Goal: Task Accomplishment & Management: Manage account settings

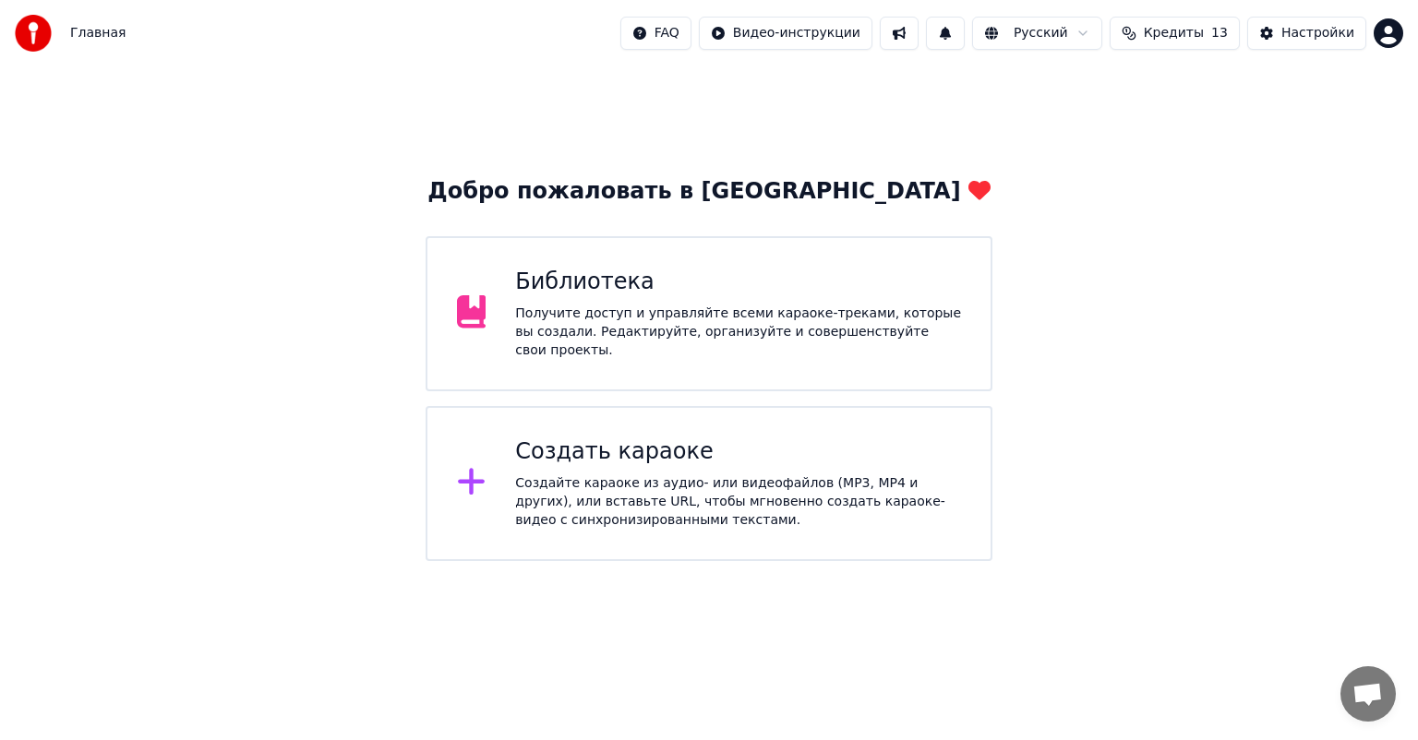
click at [687, 291] on div "Библиотека" at bounding box center [738, 283] width 446 height 30
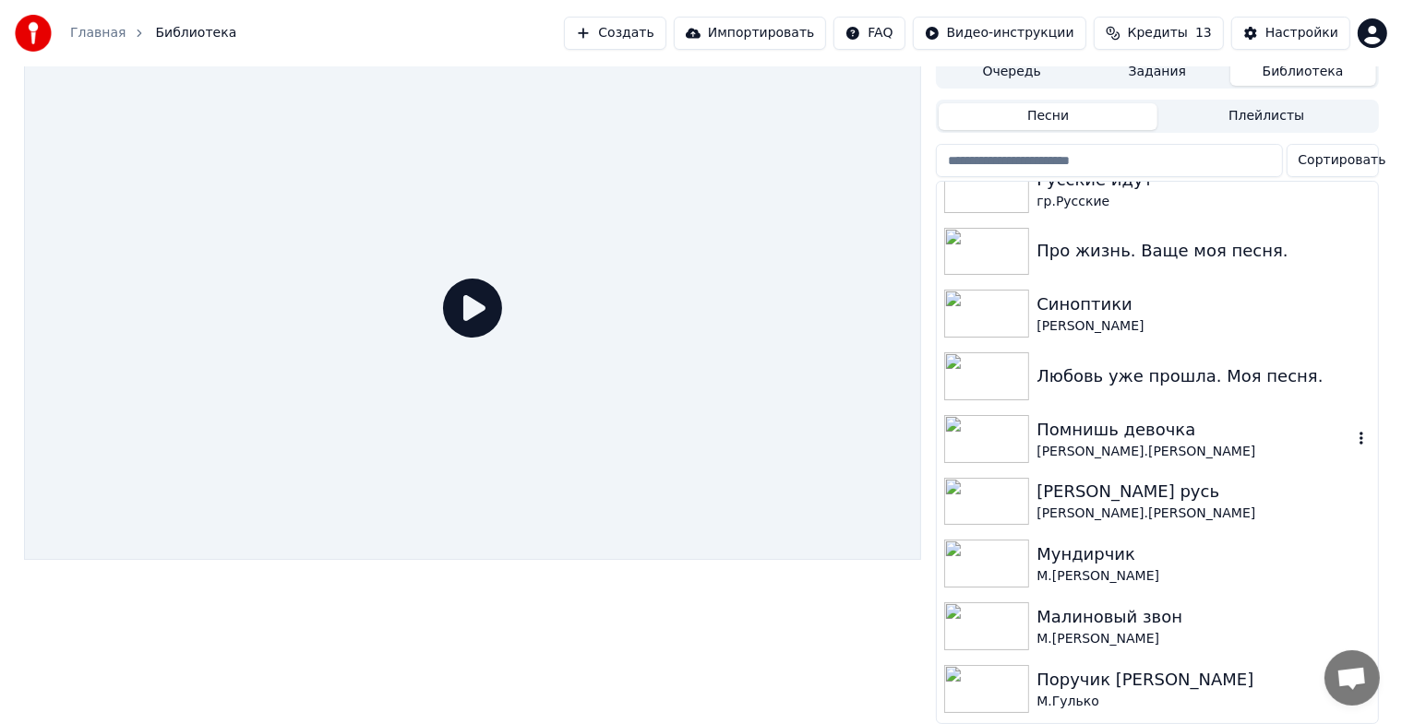
scroll to position [461, 0]
click at [961, 417] on img at bounding box center [986, 441] width 85 height 48
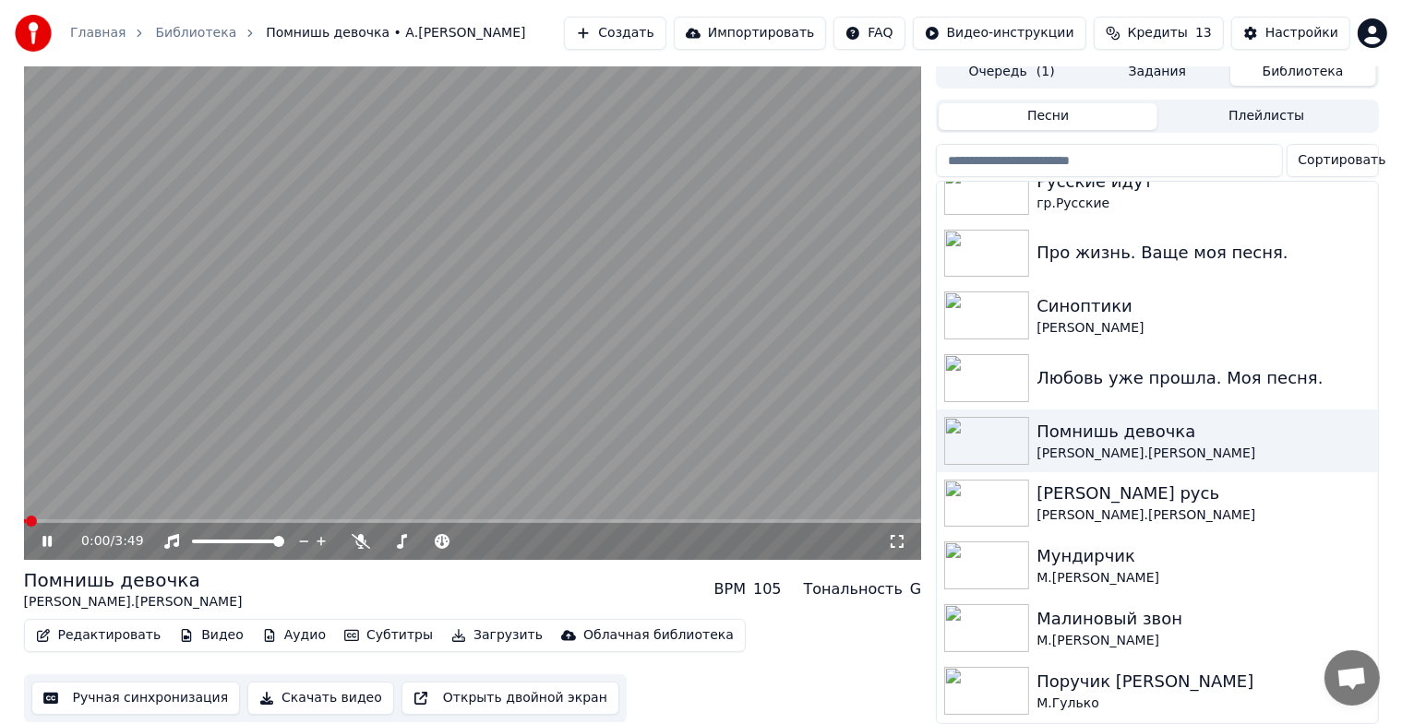
click at [42, 536] on icon at bounding box center [46, 541] width 9 height 11
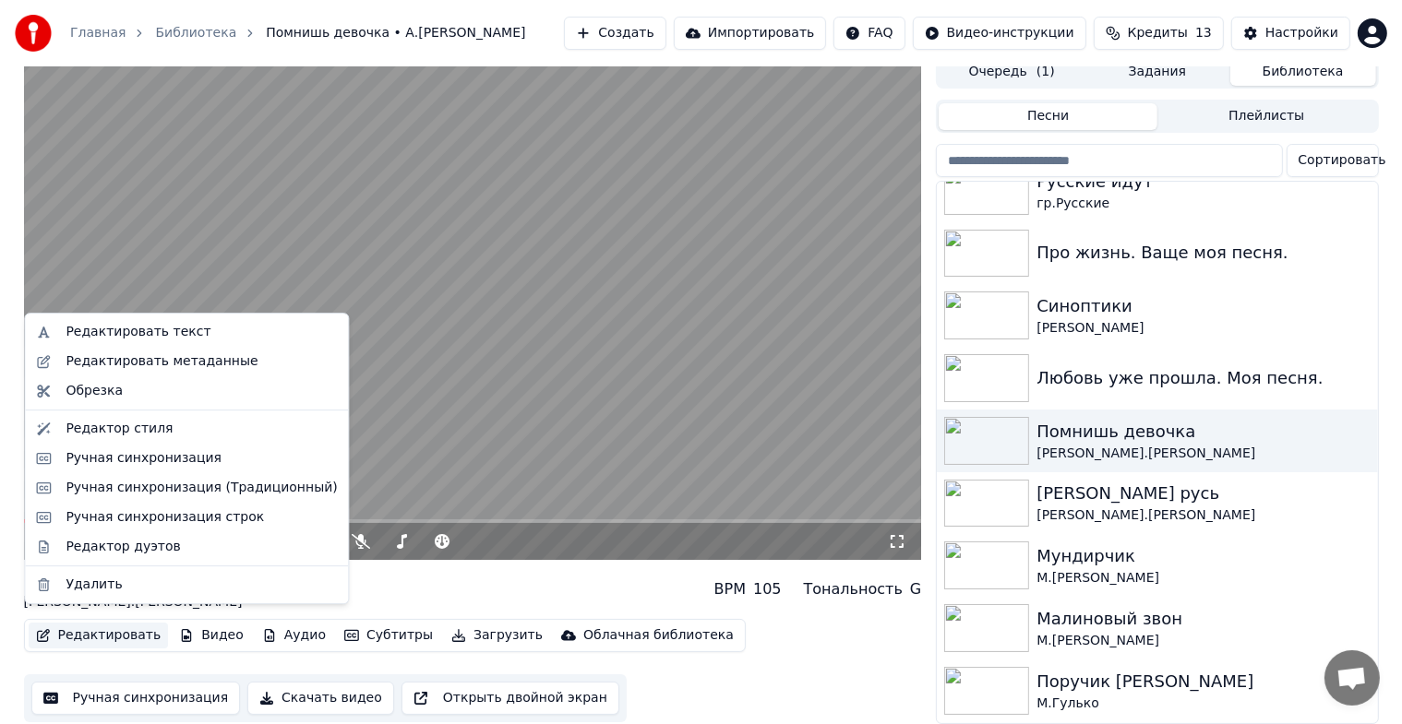
click at [106, 633] on button "Редактировать" at bounding box center [99, 636] width 140 height 26
click at [139, 330] on div "Редактировать текст" at bounding box center [138, 332] width 145 height 18
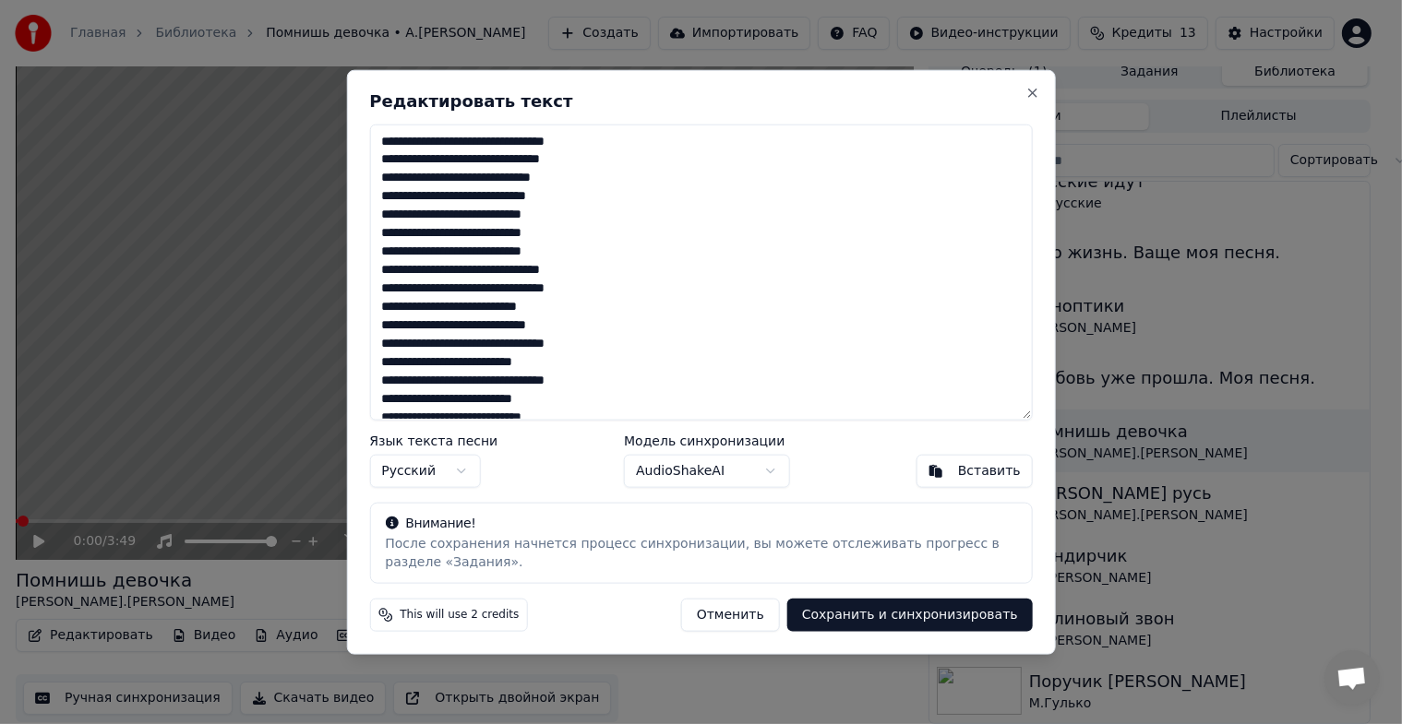
scroll to position [7, 0]
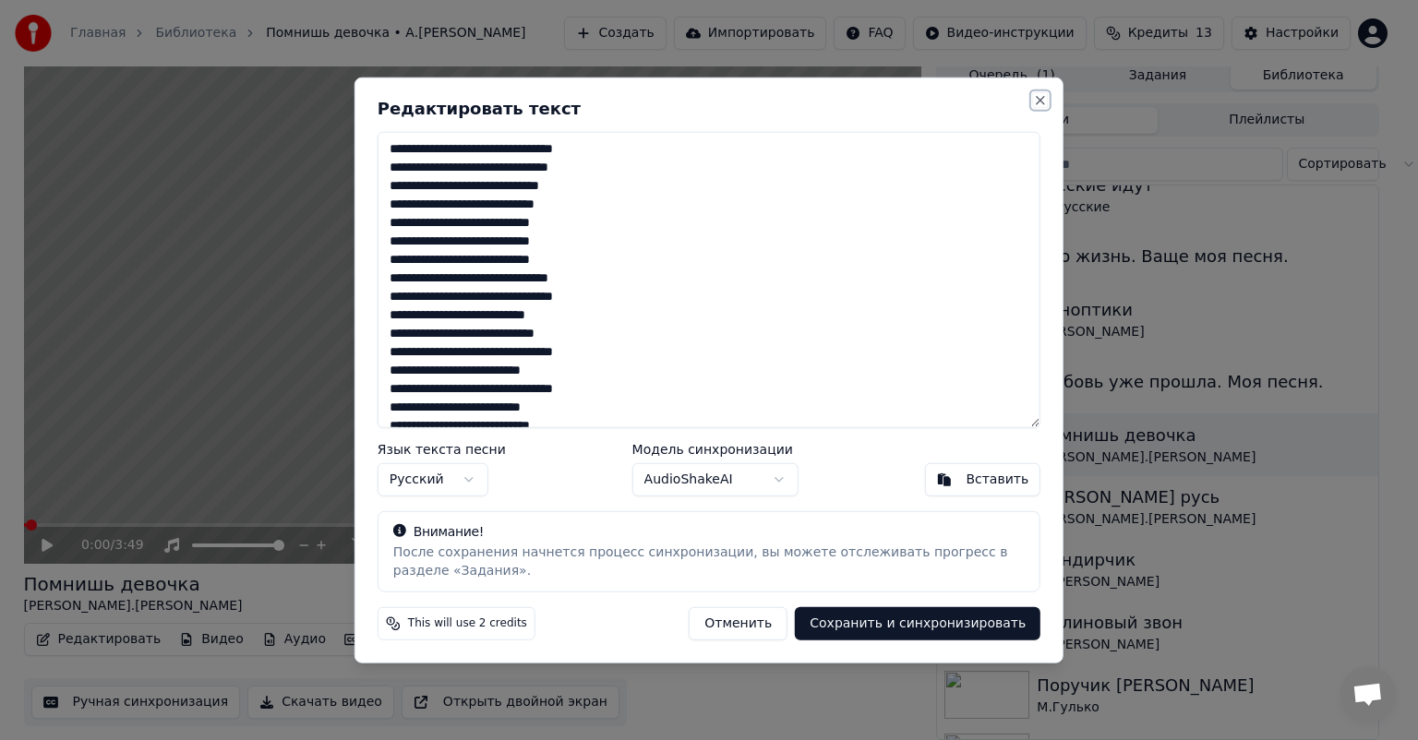
click at [1039, 96] on button "Close" at bounding box center [1040, 100] width 15 height 15
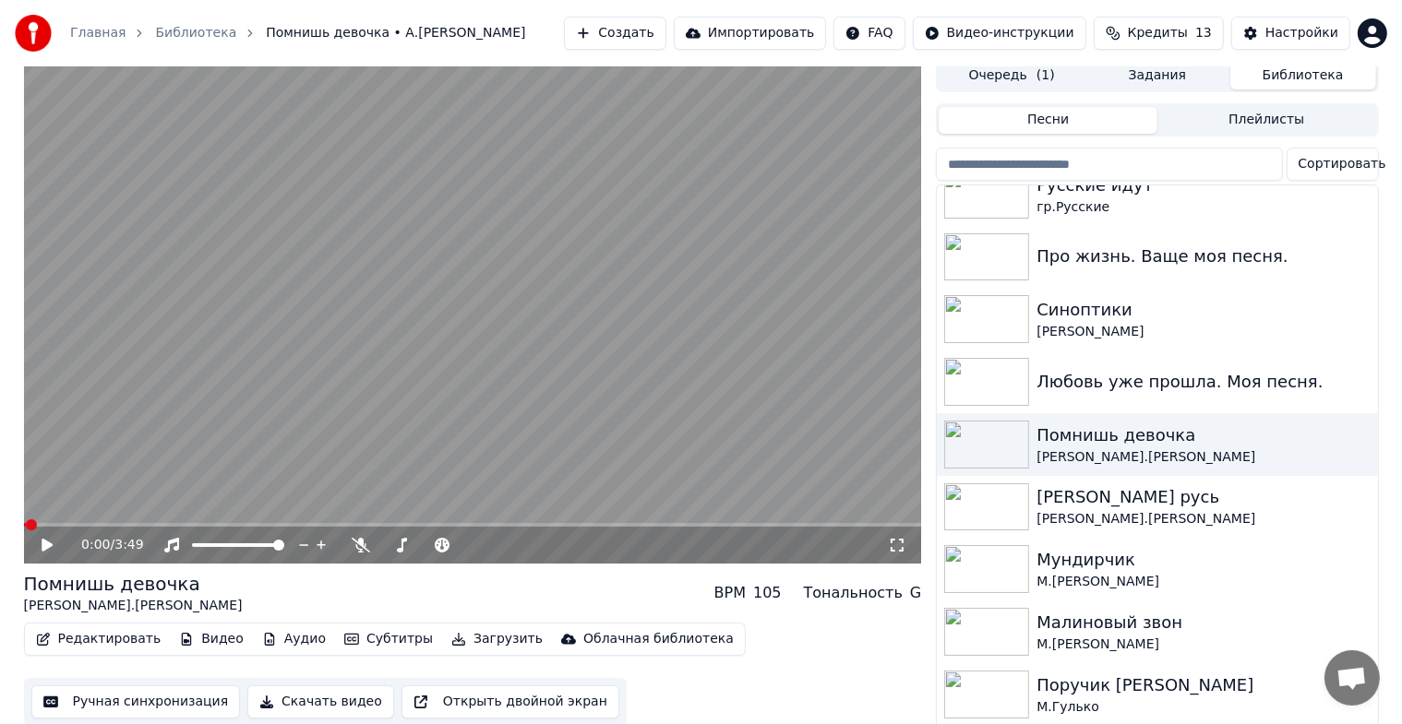
click at [86, 642] on button "Редактировать" at bounding box center [99, 640] width 140 height 26
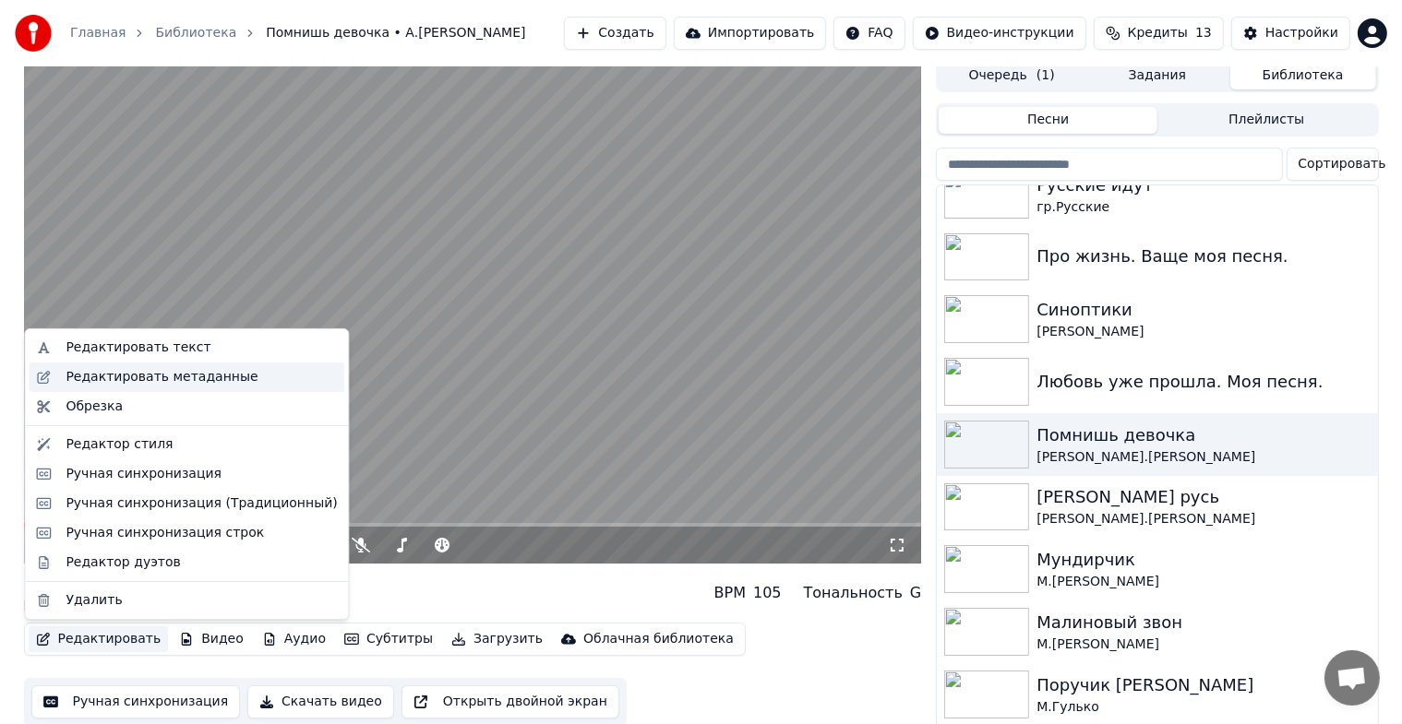
click at [128, 379] on div "Редактировать метаданные" at bounding box center [162, 377] width 192 height 18
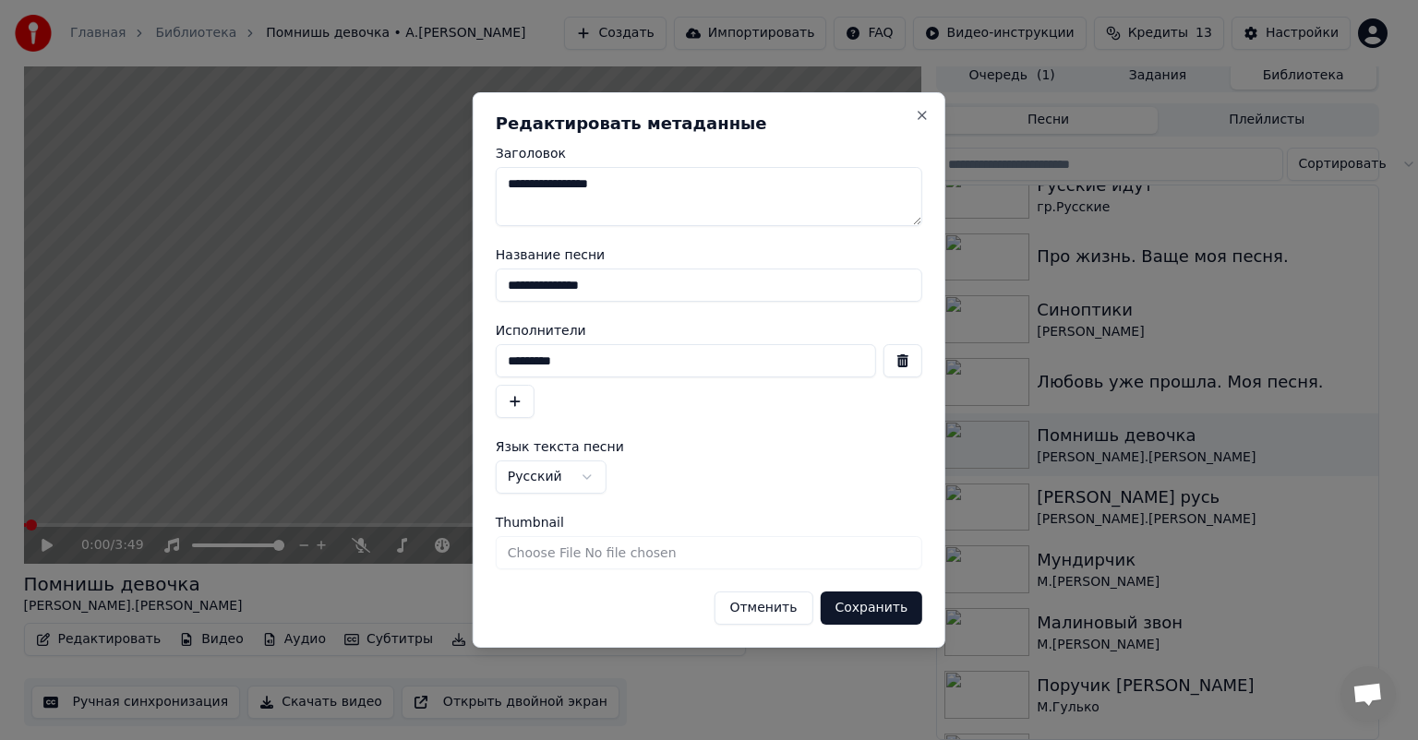
click at [641, 556] on input "Thumbnail" at bounding box center [709, 552] width 426 height 33
type input "**********"
click at [842, 606] on button "Сохранить" at bounding box center [871, 608] width 102 height 33
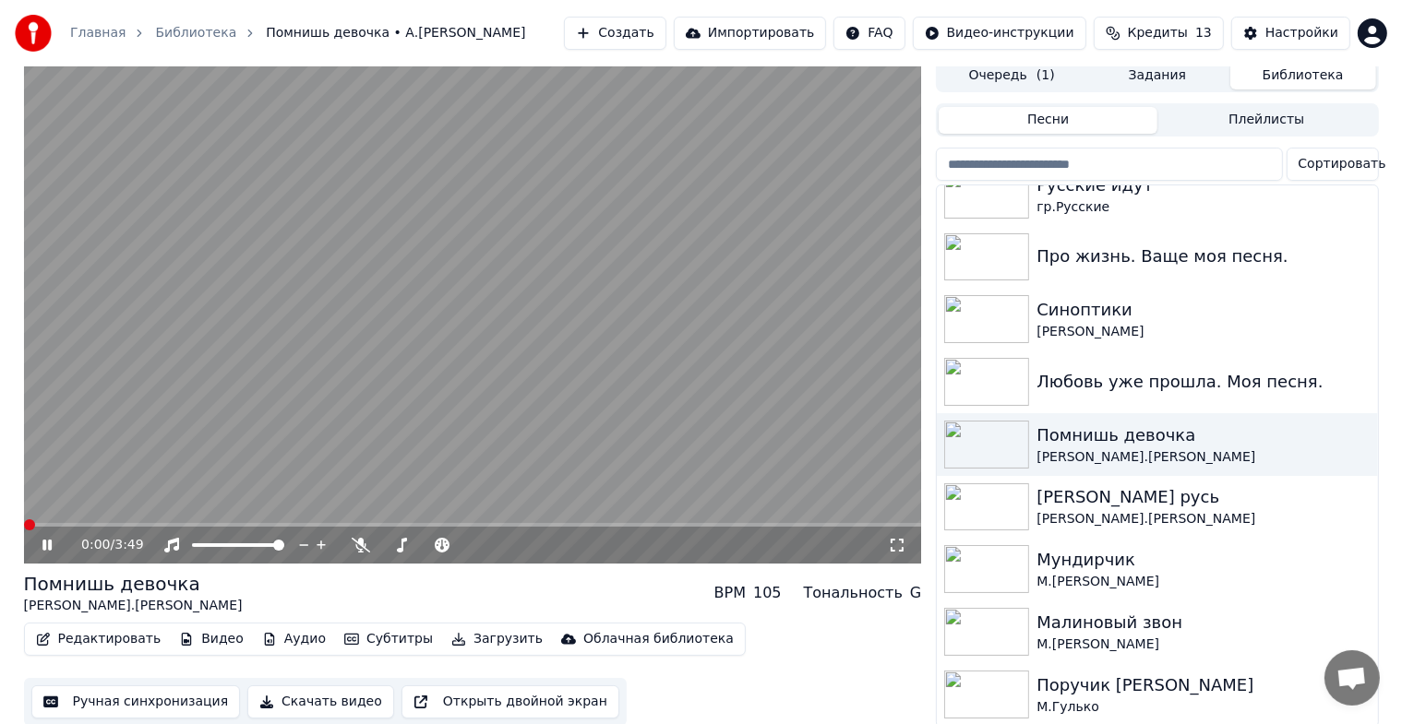
click at [50, 549] on icon at bounding box center [46, 545] width 9 height 11
click at [47, 546] on icon at bounding box center [46, 545] width 9 height 11
click at [44, 541] on icon at bounding box center [46, 545] width 9 height 11
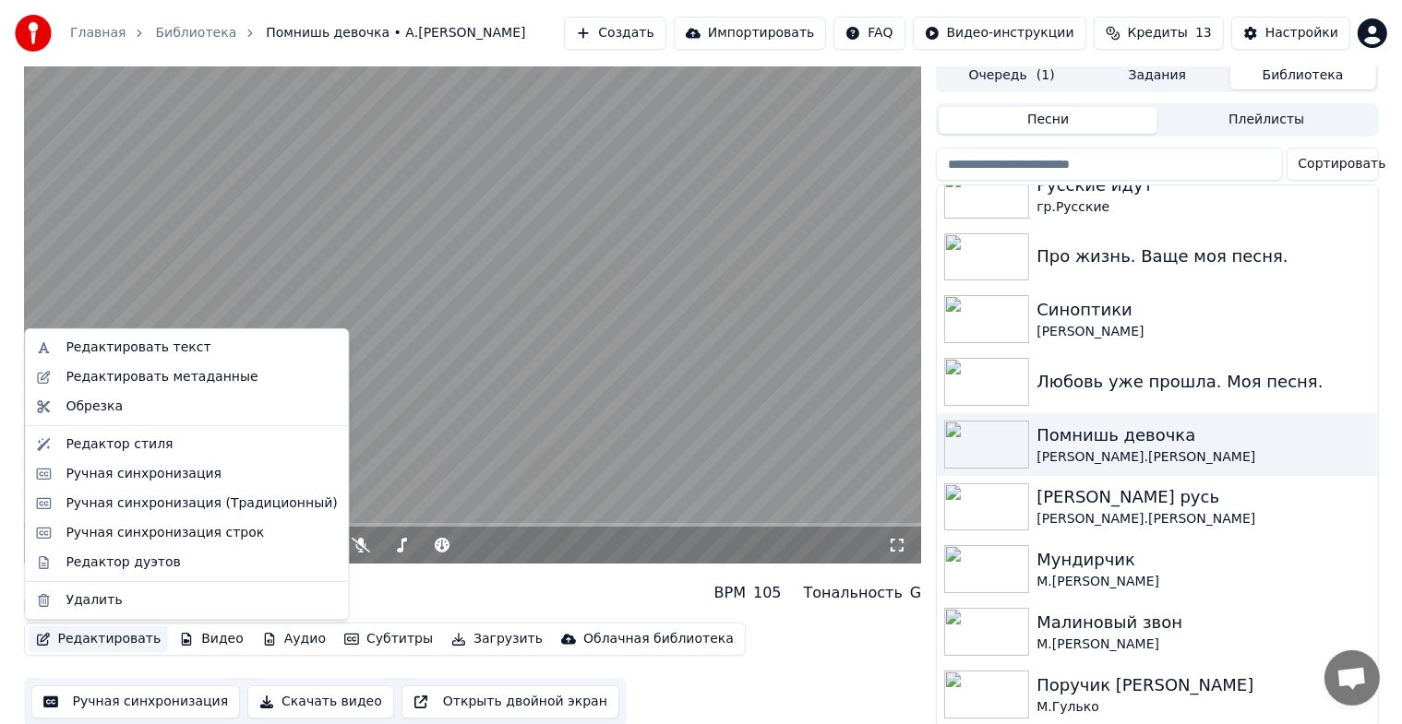
click at [111, 638] on button "Редактировать" at bounding box center [99, 640] width 140 height 26
click at [158, 370] on div "Редактировать метаданные" at bounding box center [162, 377] width 192 height 18
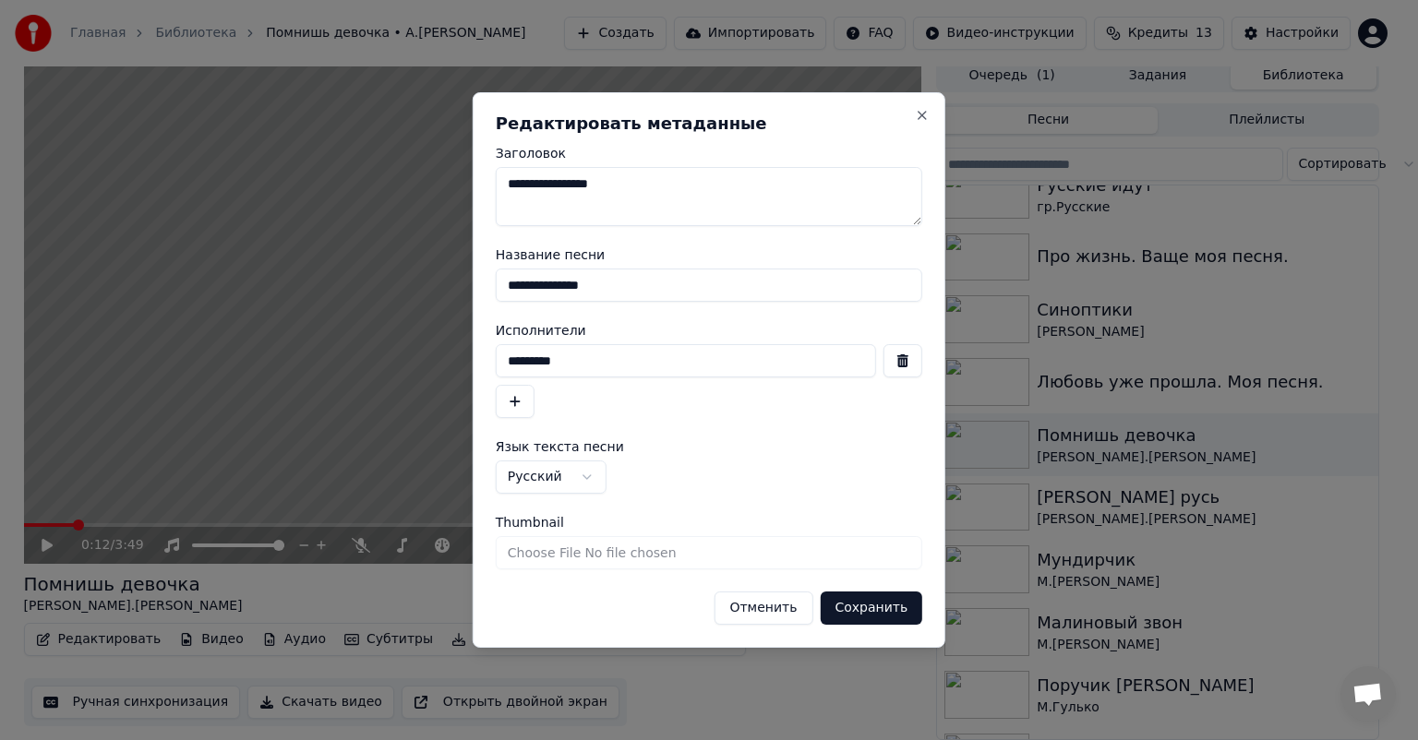
click at [612, 551] on input "Thumbnail" at bounding box center [709, 552] width 426 height 33
type input "**********"
click at [507, 524] on span "Thumbnail" at bounding box center [530, 522] width 68 height 13
click at [507, 536] on input "Thumbnail" at bounding box center [709, 552] width 426 height 33
click at [624, 558] on input "Thumbnail" at bounding box center [709, 552] width 426 height 33
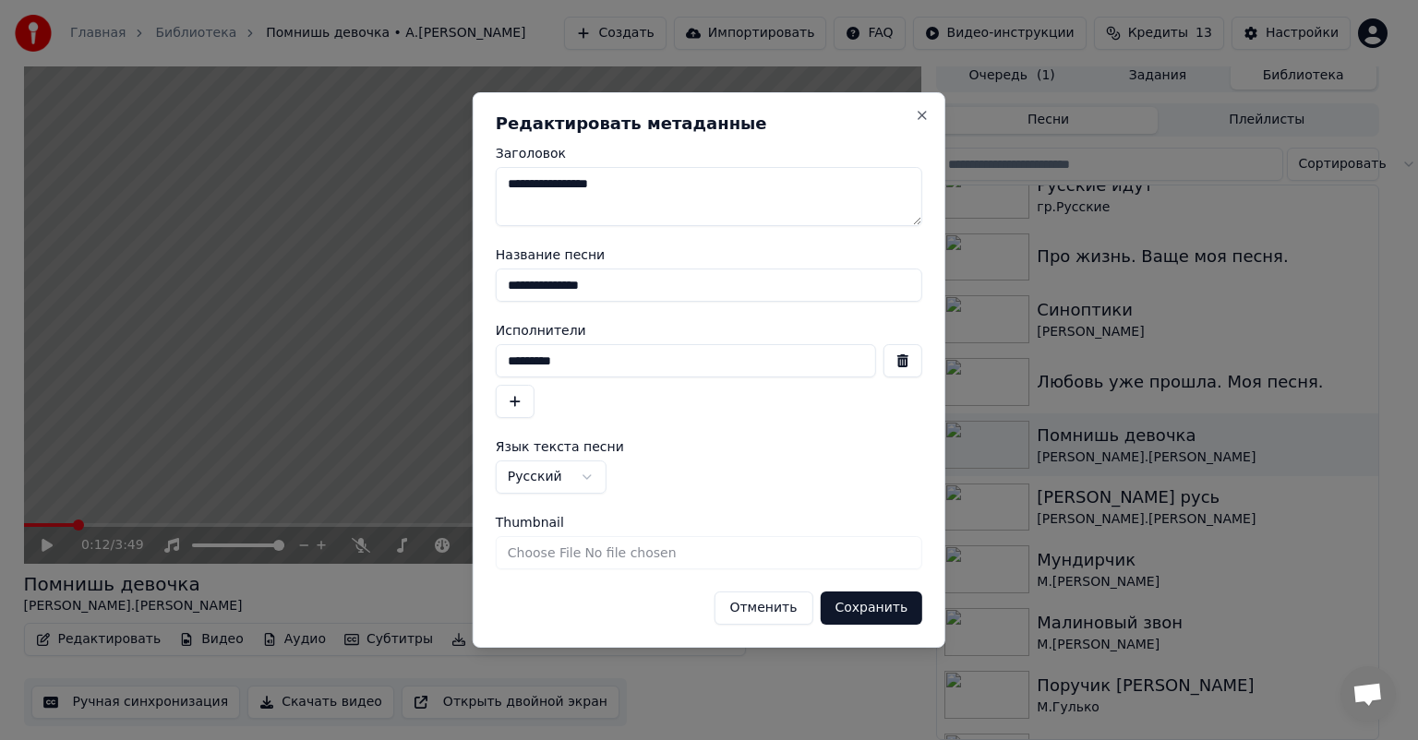
type input "**********"
click at [855, 615] on button "Сохранить" at bounding box center [871, 608] width 102 height 33
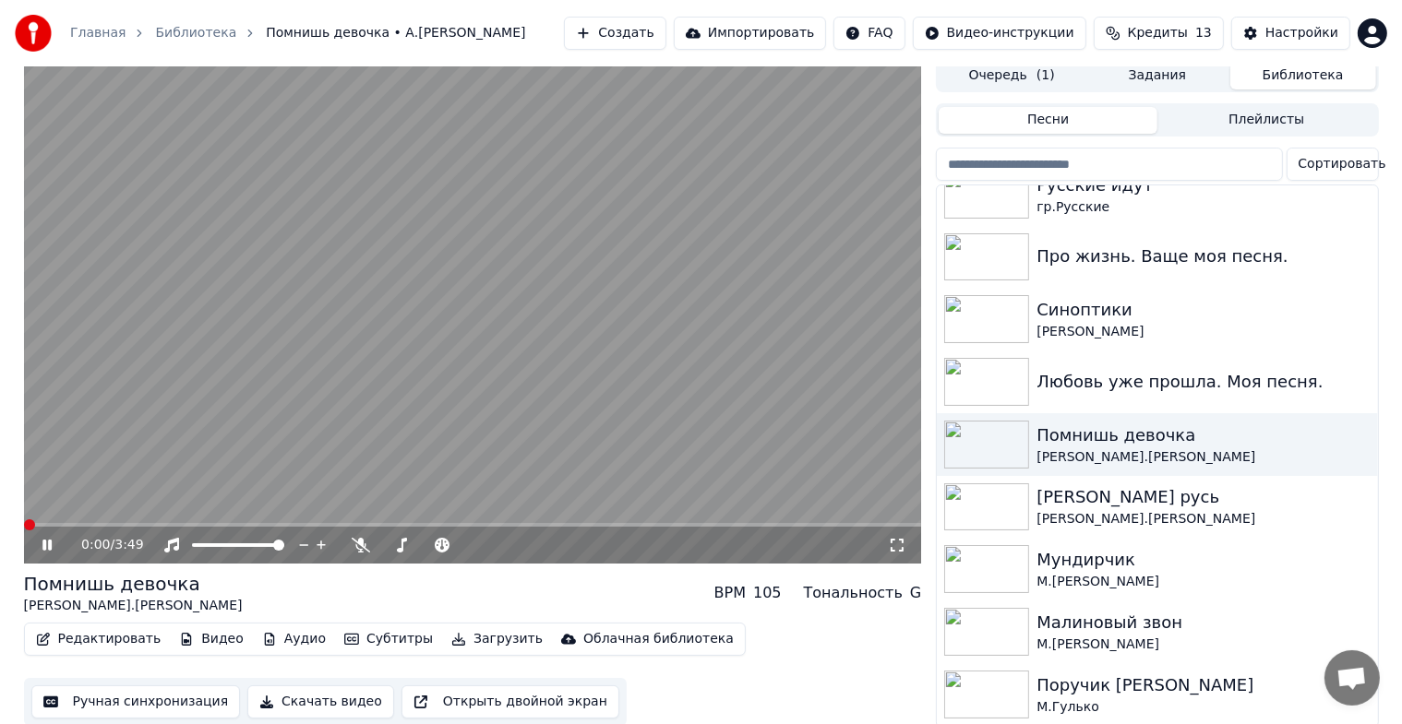
click at [44, 544] on icon at bounding box center [46, 545] width 9 height 11
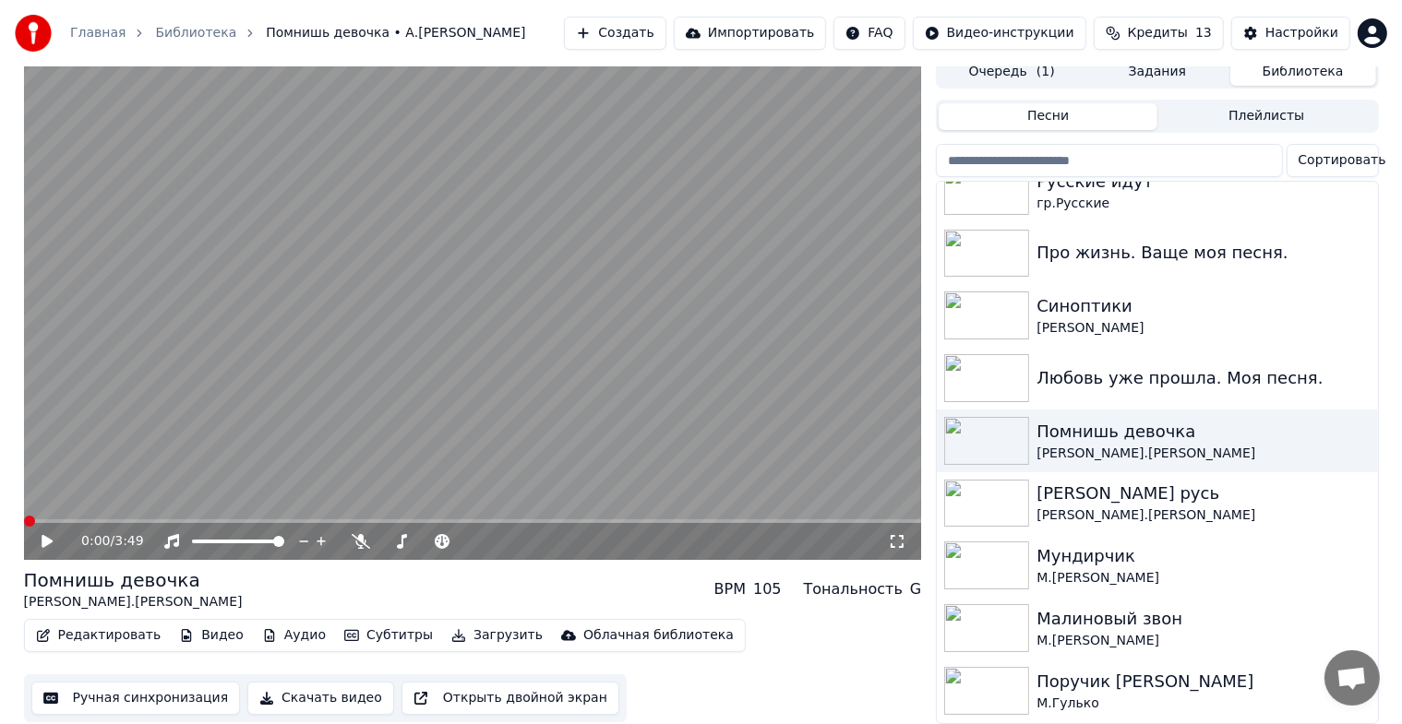
scroll to position [22, 0]
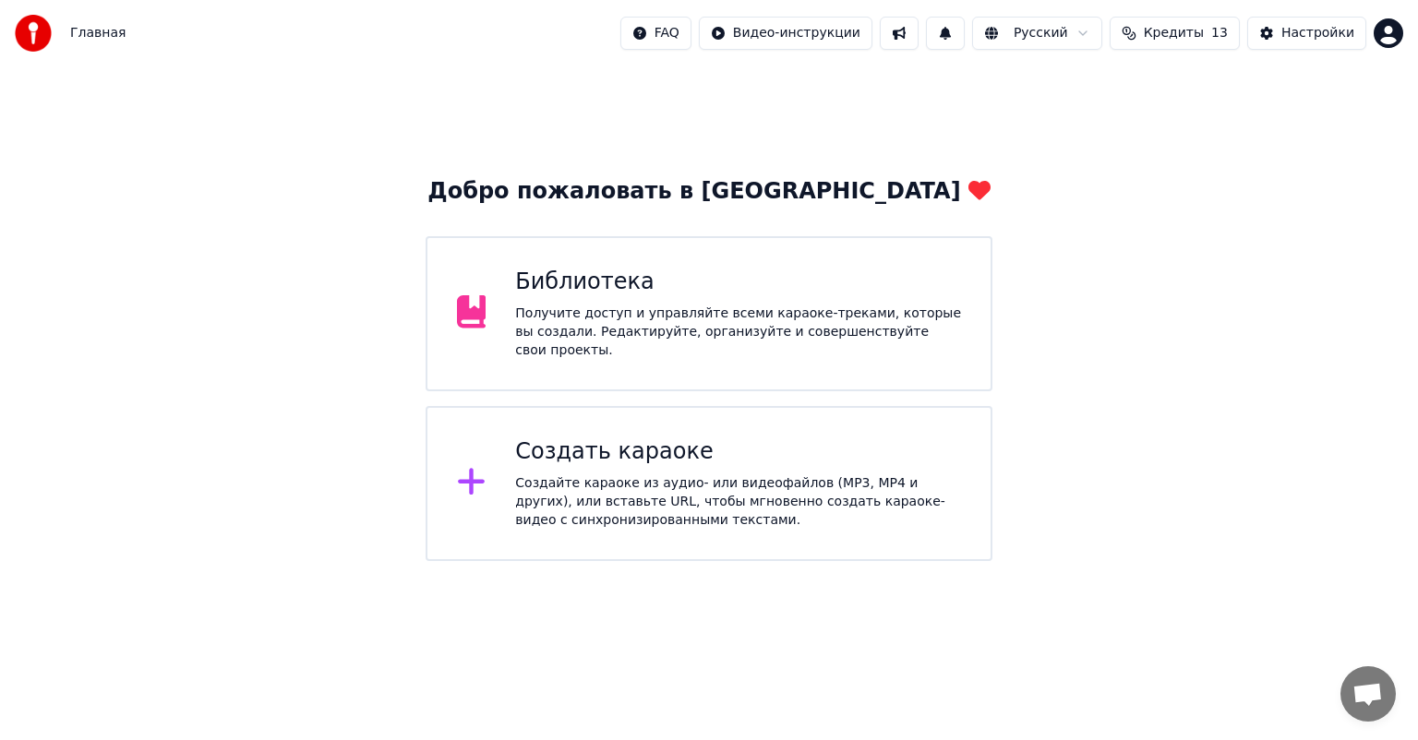
click at [716, 293] on div "Библиотека" at bounding box center [738, 283] width 446 height 30
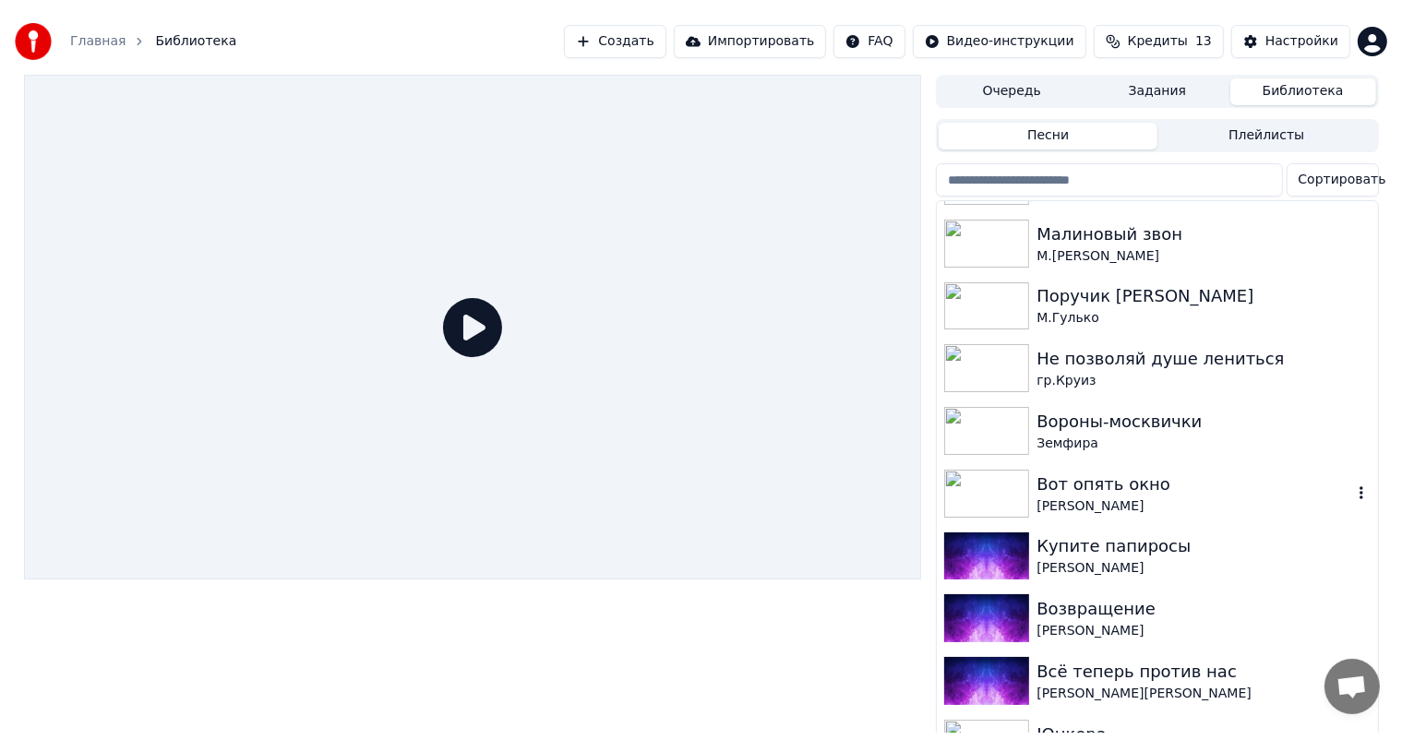
scroll to position [887, 0]
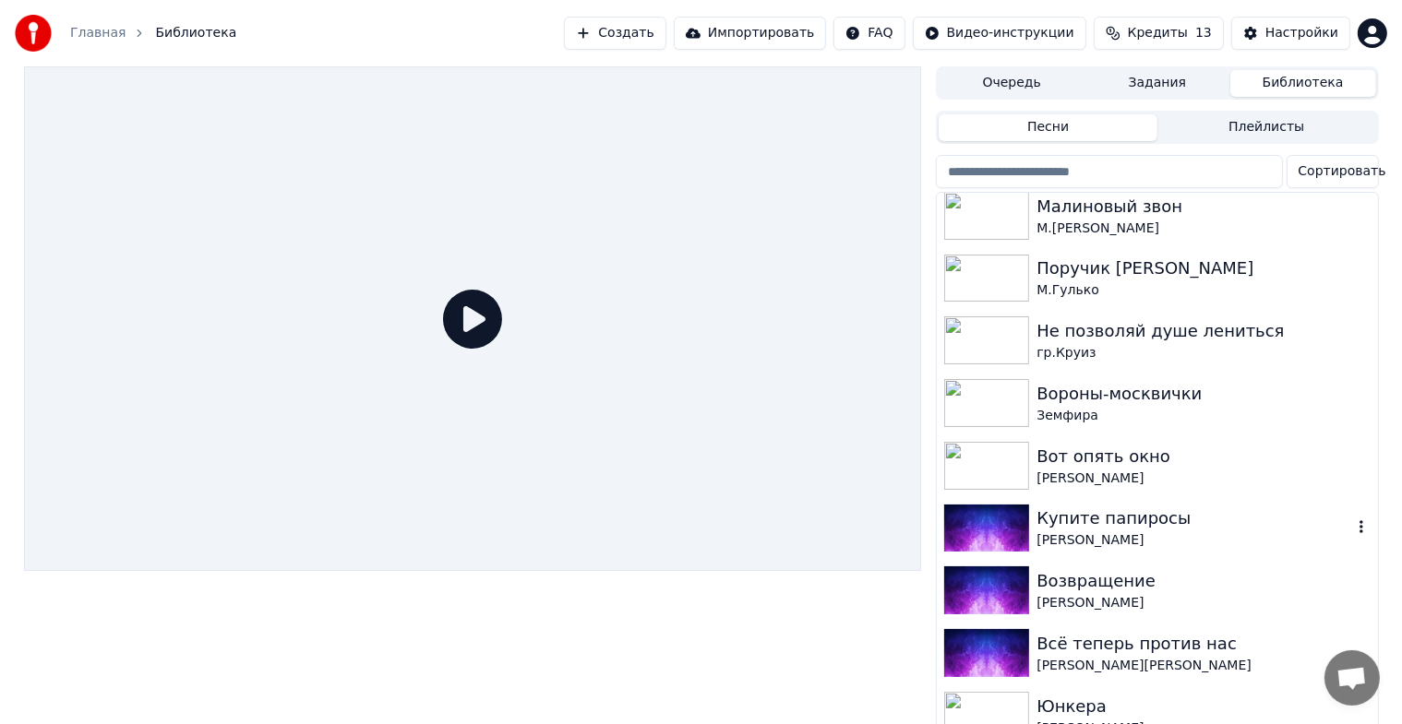
click at [971, 526] on img at bounding box center [986, 529] width 85 height 48
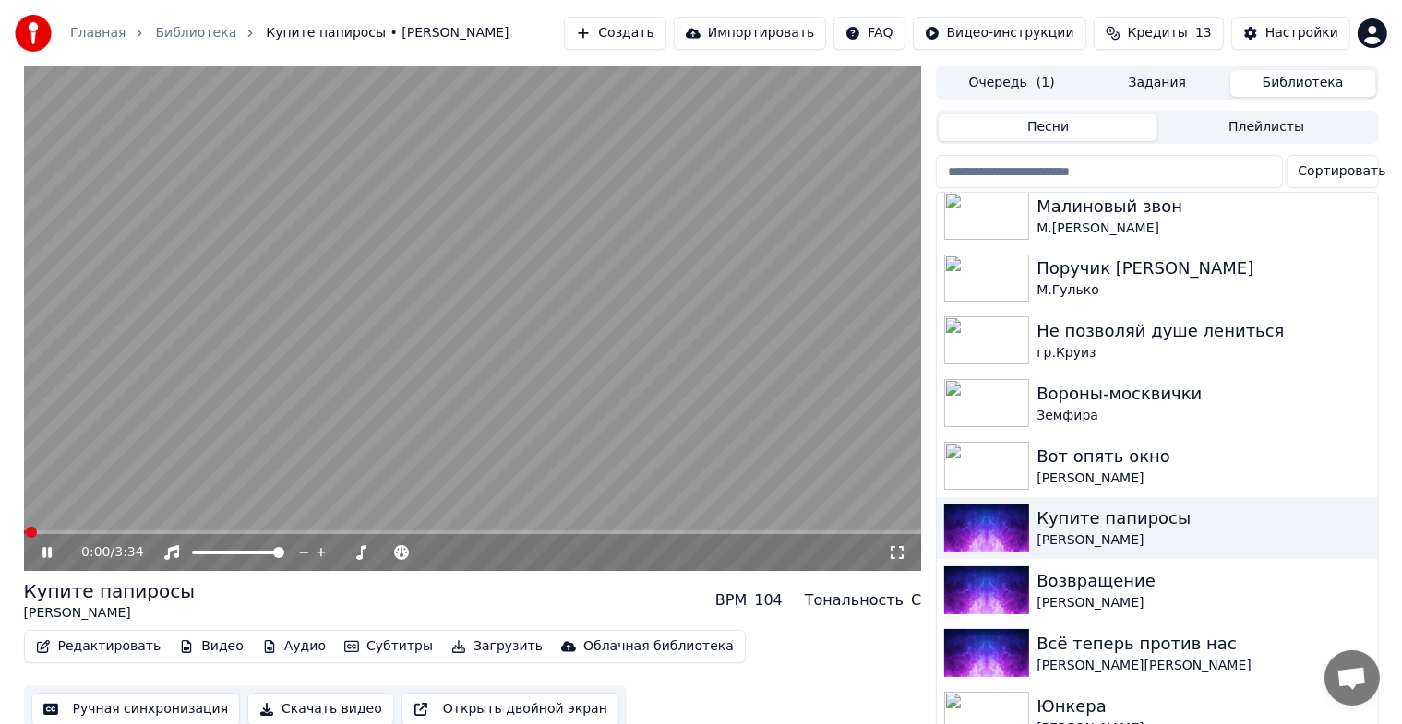
click at [50, 549] on icon at bounding box center [46, 552] width 9 height 11
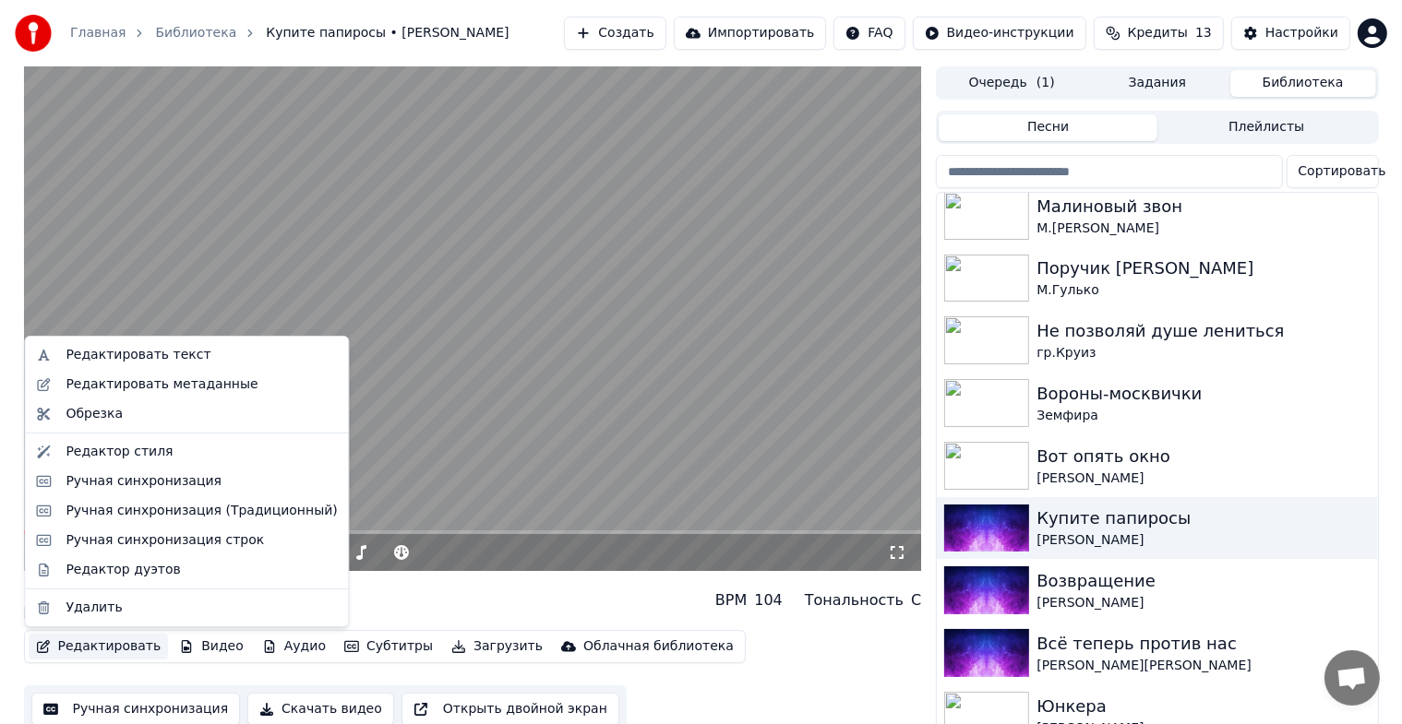
click at [113, 640] on button "Редактировать" at bounding box center [99, 647] width 140 height 26
click at [134, 387] on div "Редактировать метаданные" at bounding box center [162, 385] width 192 height 18
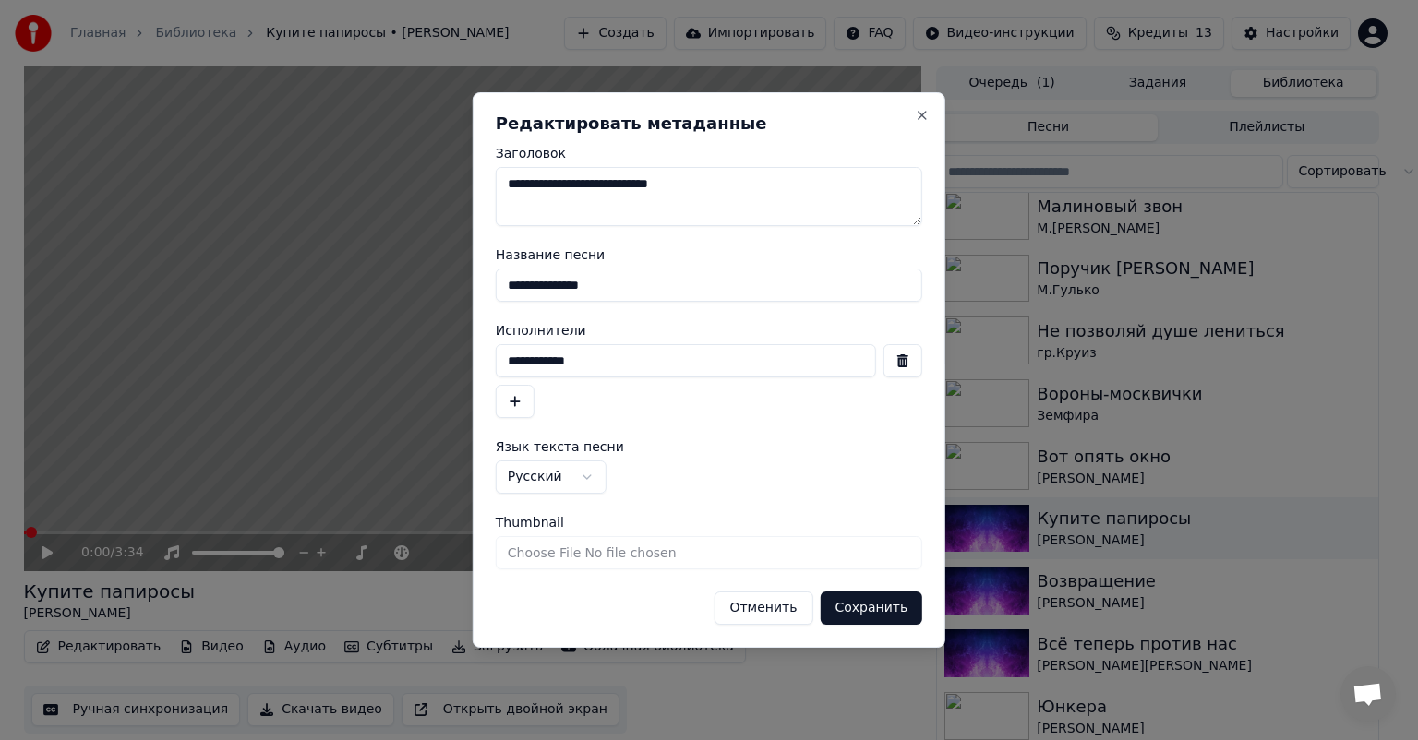
click at [668, 556] on input "Thumbnail" at bounding box center [709, 552] width 426 height 33
type input "**********"
click at [716, 192] on textarea "**********" at bounding box center [709, 196] width 426 height 59
type textarea "**********"
click at [855, 609] on button "Сохранить" at bounding box center [871, 608] width 102 height 33
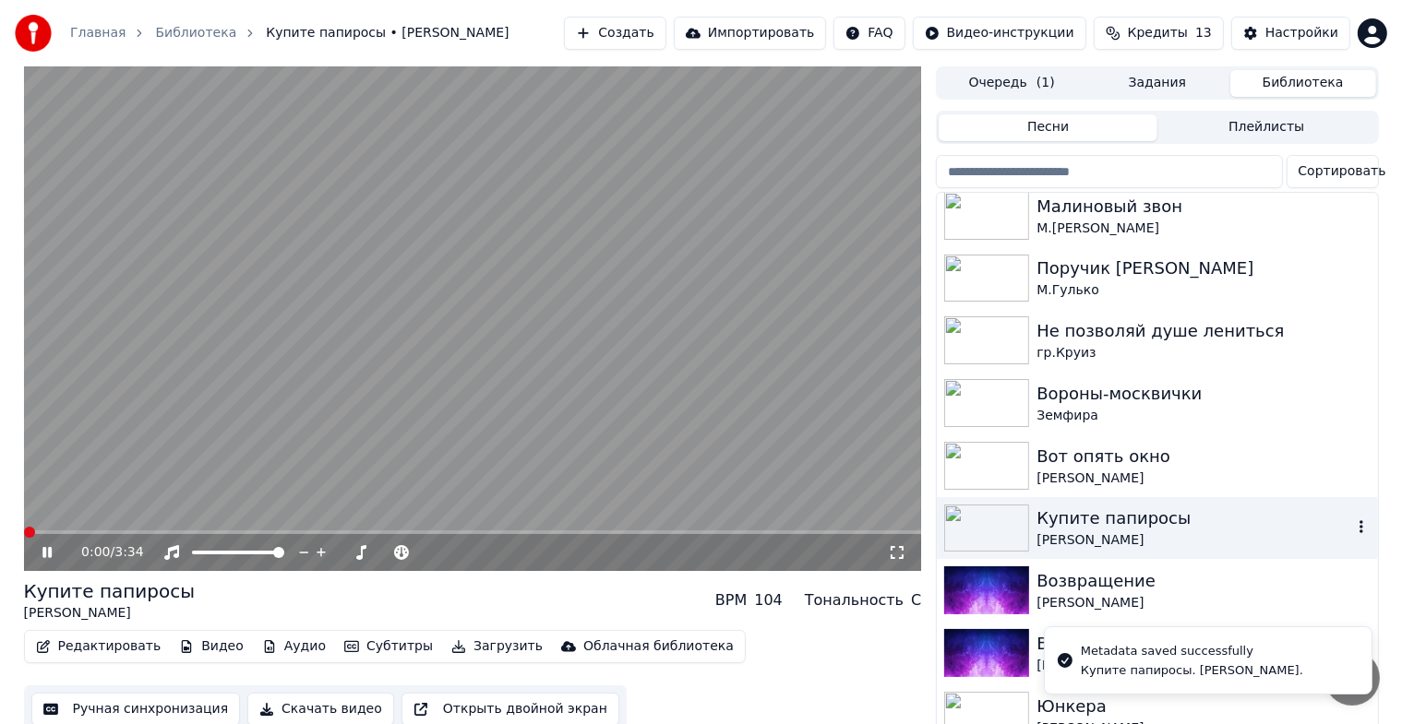
click at [984, 521] on img at bounding box center [986, 529] width 85 height 48
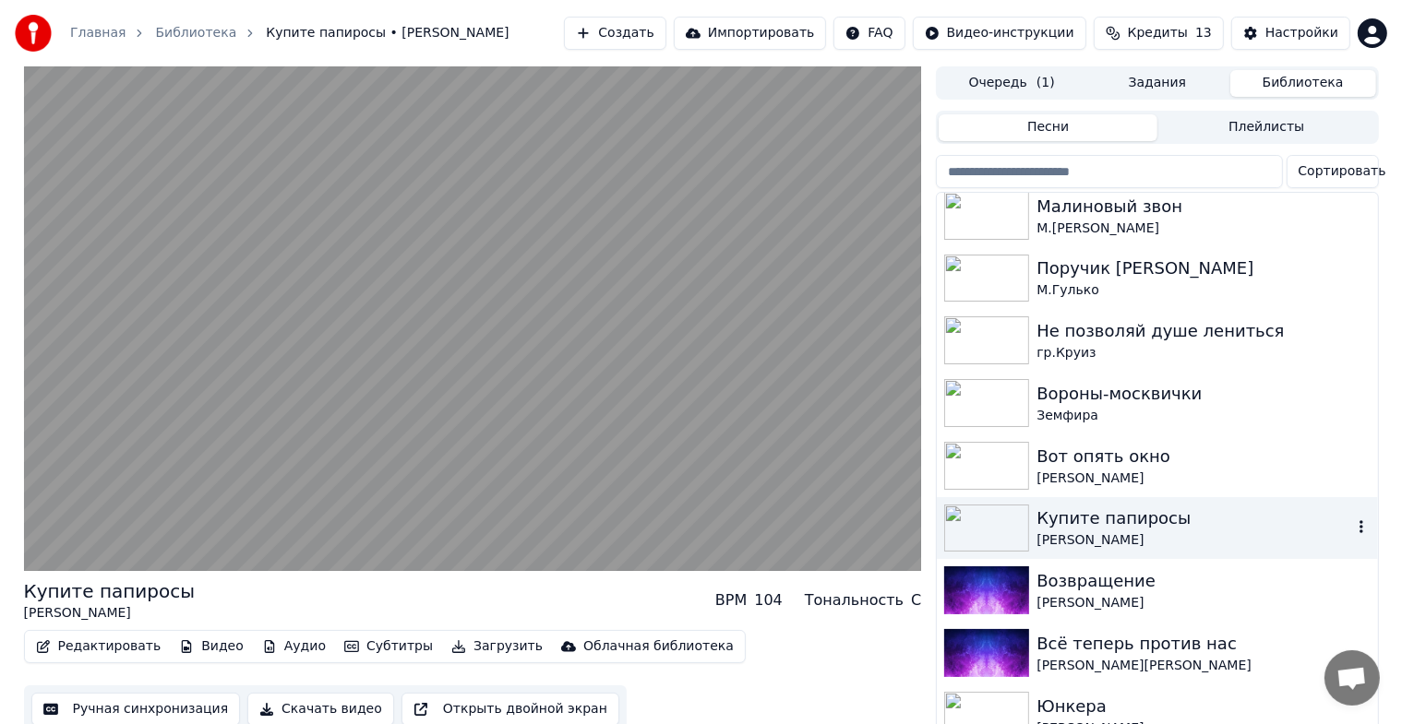
click at [984, 521] on img at bounding box center [986, 529] width 85 height 48
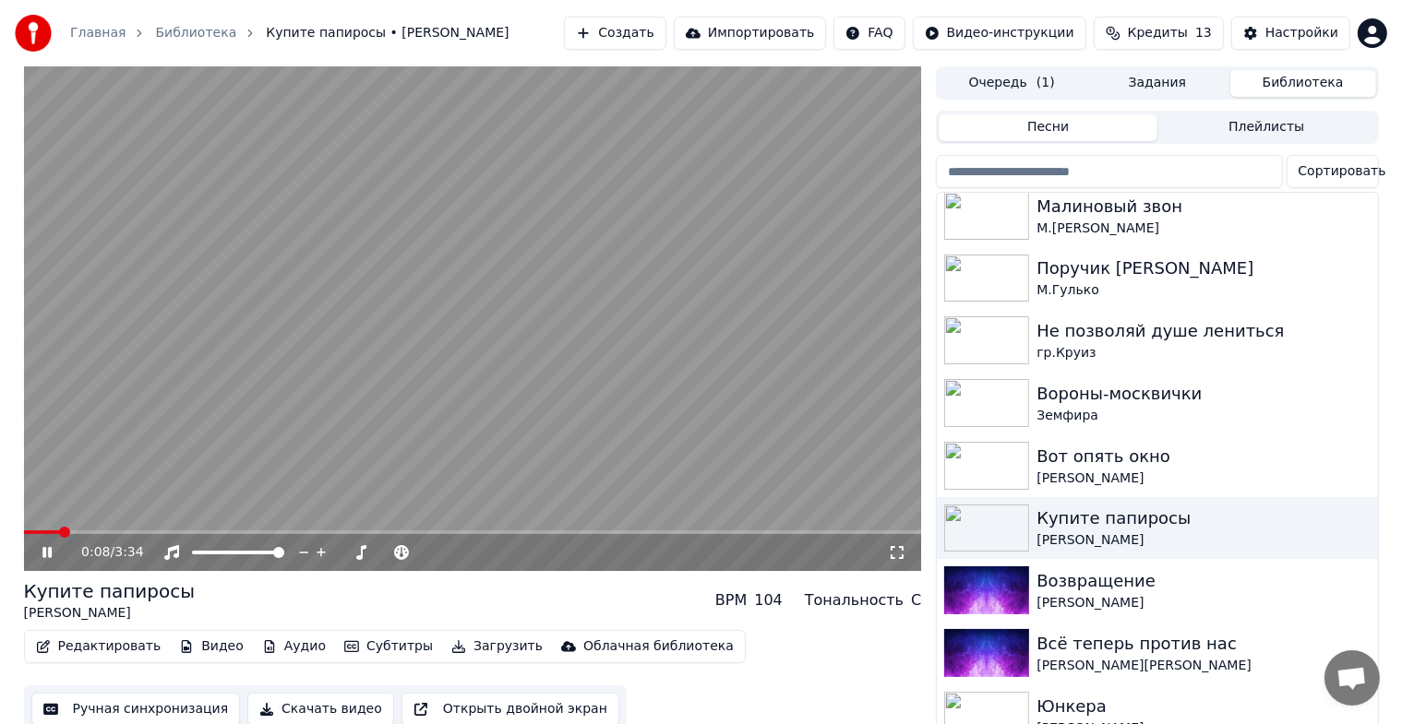
click at [48, 548] on icon at bounding box center [46, 552] width 9 height 11
click at [963, 532] on img at bounding box center [986, 529] width 85 height 48
click at [1214, 552] on div "Купите папиросы [PERSON_NAME]" at bounding box center [1157, 528] width 440 height 63
click at [155, 716] on button "Ручная синхронизация" at bounding box center [135, 709] width 209 height 33
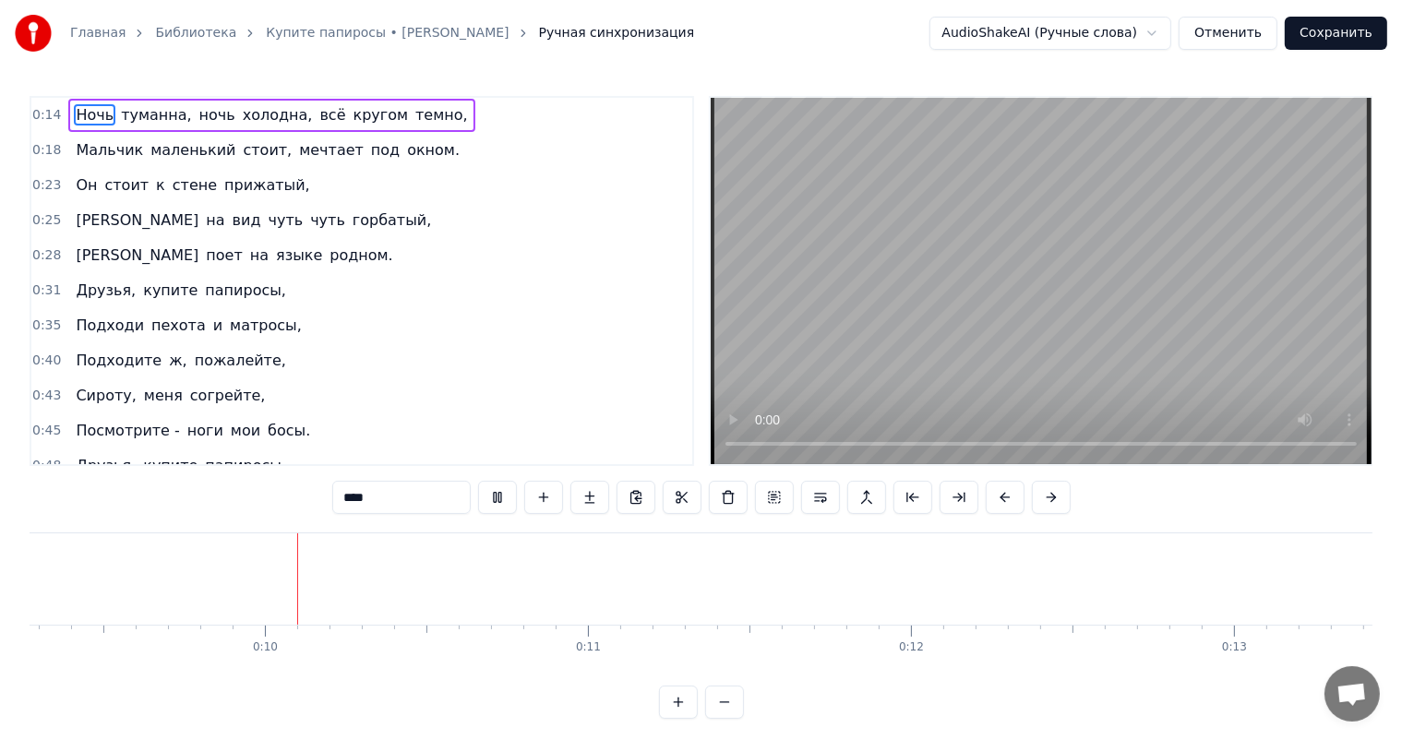
scroll to position [0, 2998]
click at [821, 708] on div "0:14 Ночь туманна, ночь холодна, всё кругом темно, 0:18 Мальчик маленький стоит…" at bounding box center [701, 407] width 1343 height 623
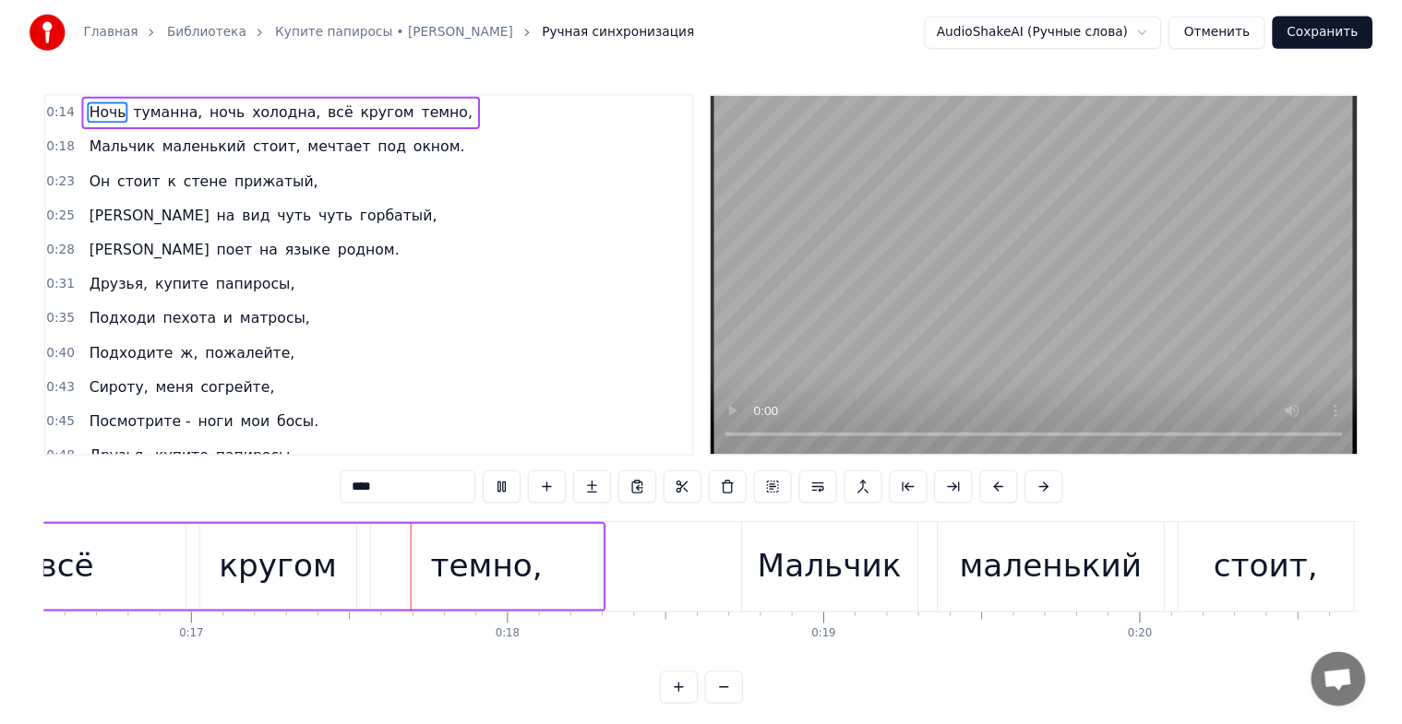
scroll to position [0, 5426]
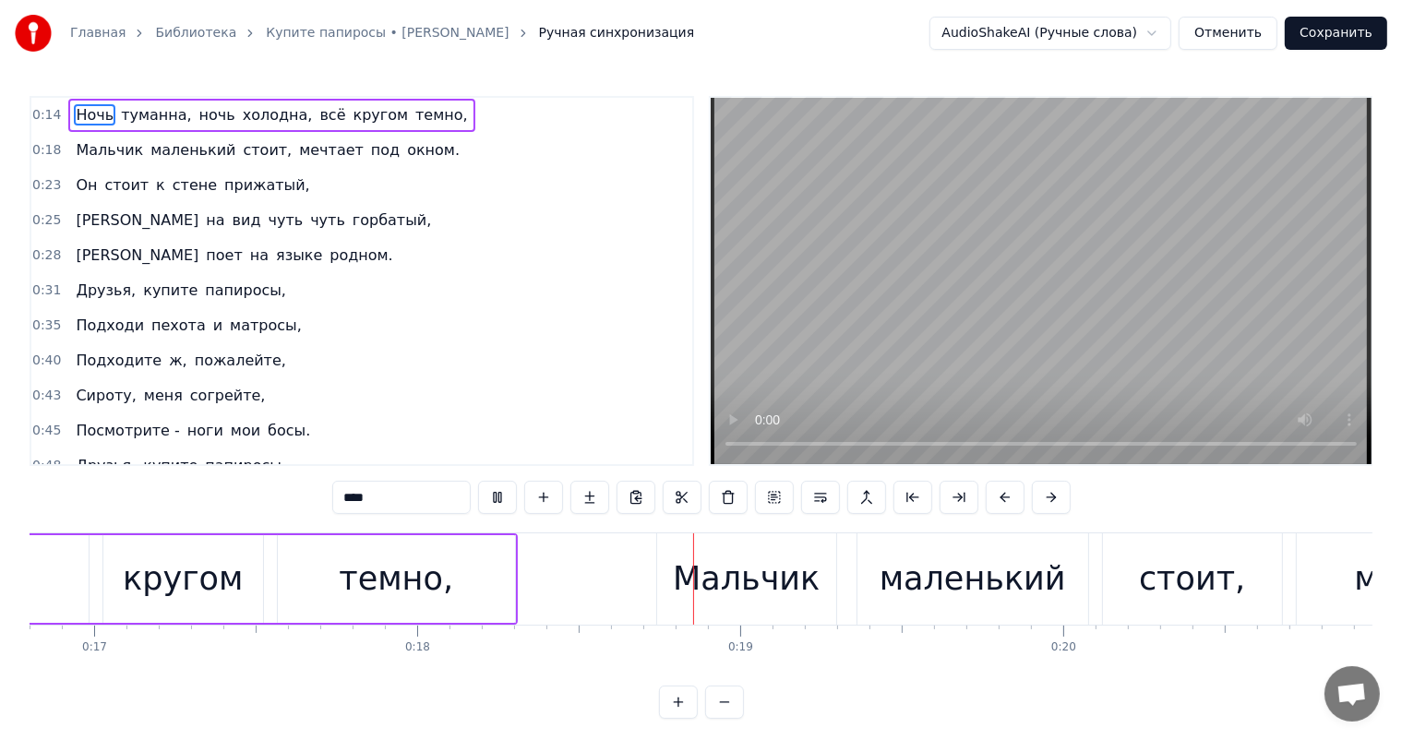
click at [203, 44] on div "Главная Библиотека Купите папиросы • [PERSON_NAME] синхронизация" at bounding box center [354, 33] width 679 height 37
click at [187, 38] on link "Библиотека" at bounding box center [195, 33] width 81 height 18
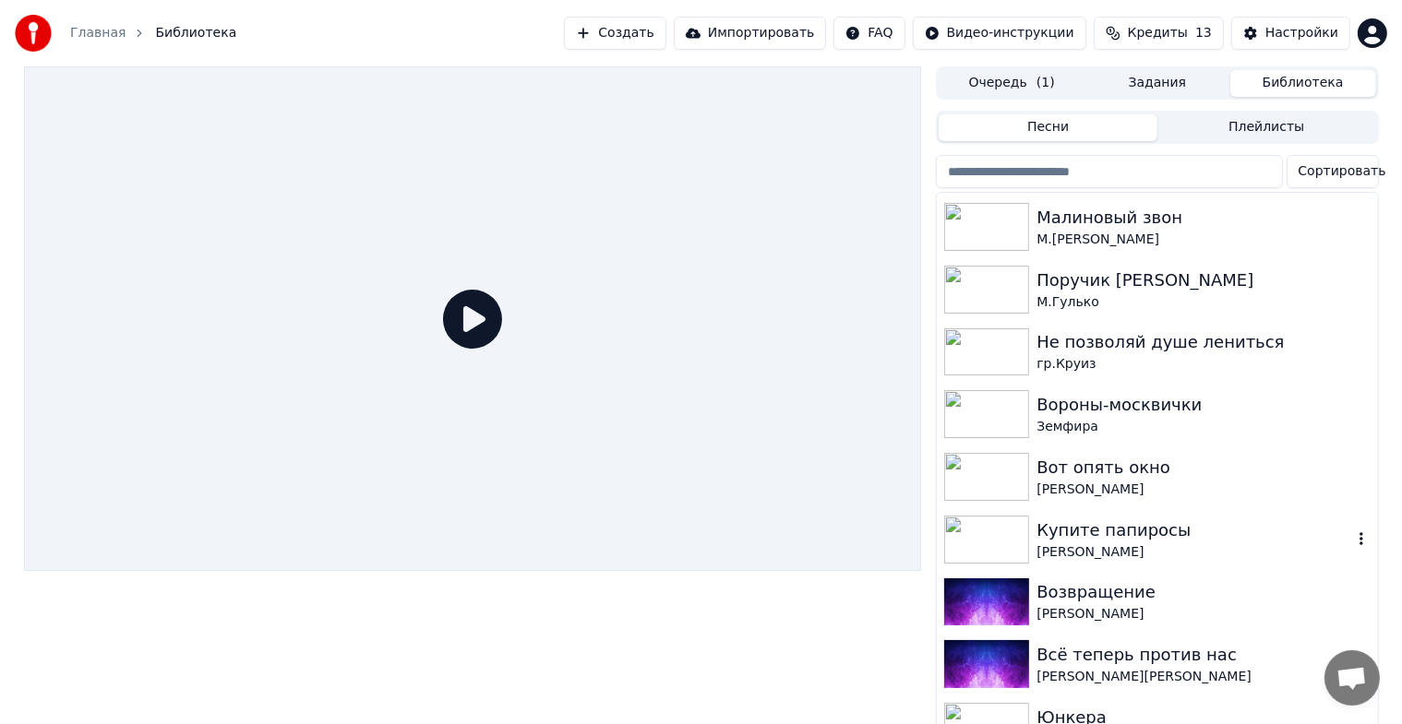
scroll to position [886, 0]
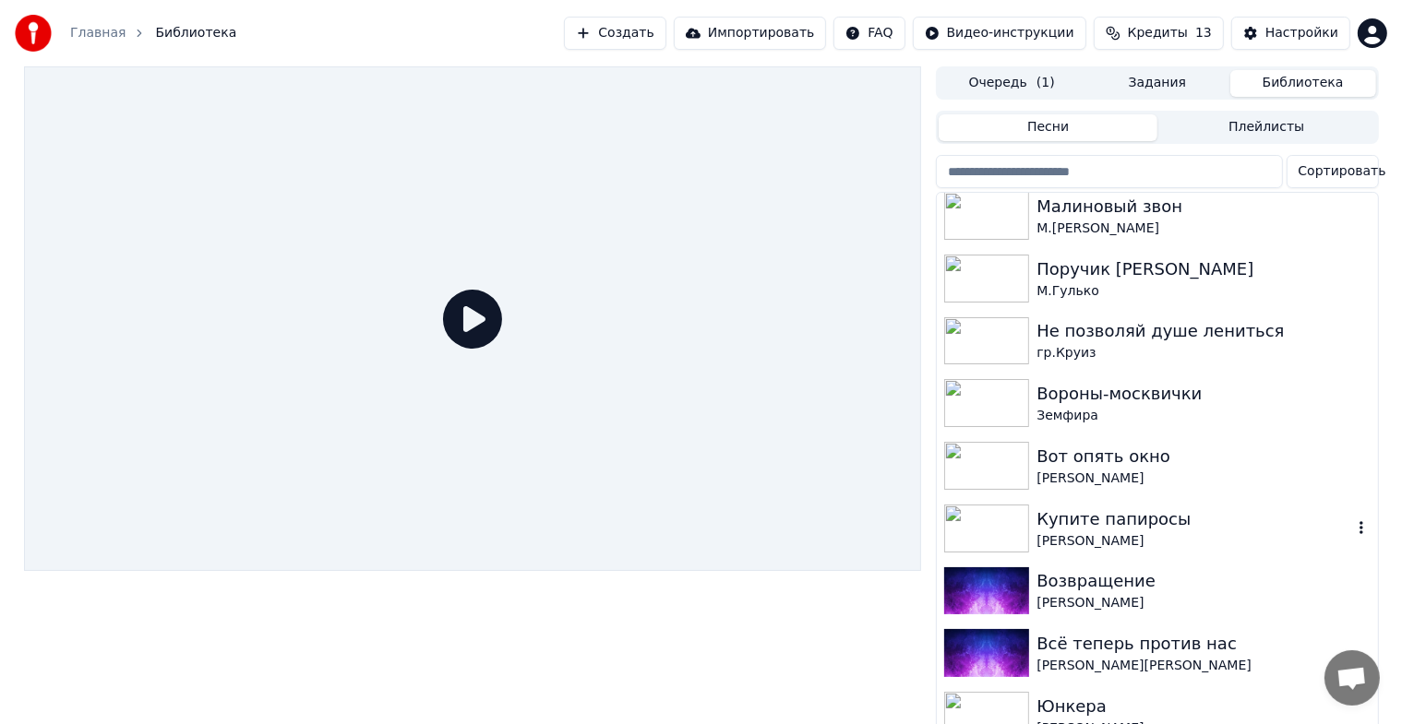
click at [987, 540] on img at bounding box center [986, 529] width 85 height 48
